Goal: Transaction & Acquisition: Subscribe to service/newsletter

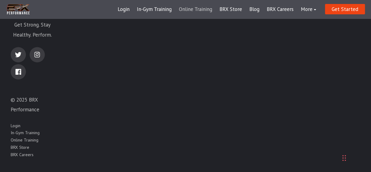
click at [199, 8] on link "Online Training" at bounding box center [195, 9] width 41 height 15
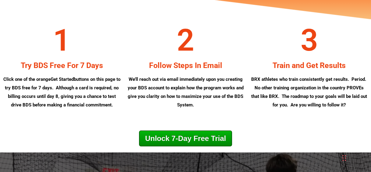
scroll to position [3112, 0]
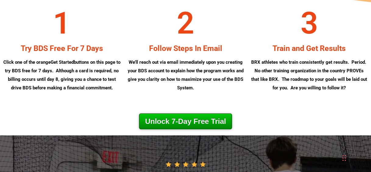
click at [175, 129] on link "Unlock 7-Day Free Trial" at bounding box center [185, 122] width 93 height 16
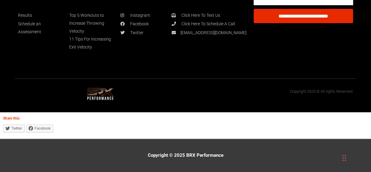
scroll to position [3449, 0]
